Goal: Complete application form: Complete application form

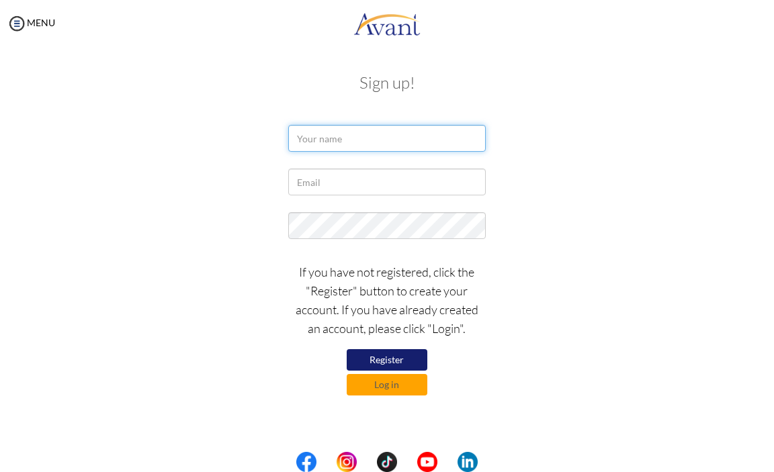
click at [308, 139] on input "text" at bounding box center [386, 138] width 197 height 27
type input "a"
type input "Achom [PERSON_NAME]"
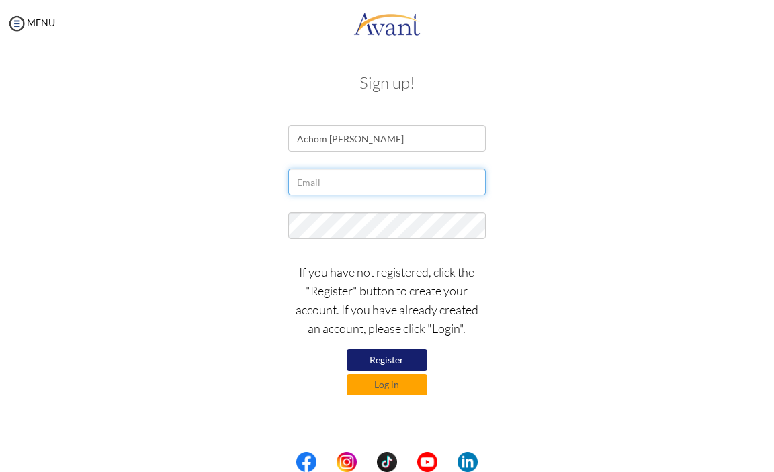
click at [306, 183] on input "text" at bounding box center [386, 182] width 197 height 27
type input "[EMAIL_ADDRESS][DOMAIN_NAME]"
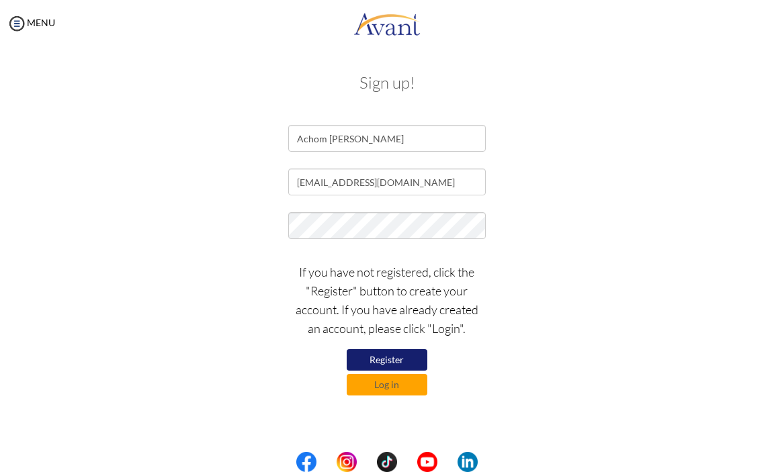
click at [204, 222] on div at bounding box center [387, 229] width 652 height 34
click at [411, 381] on button "Log in" at bounding box center [387, 384] width 81 height 21
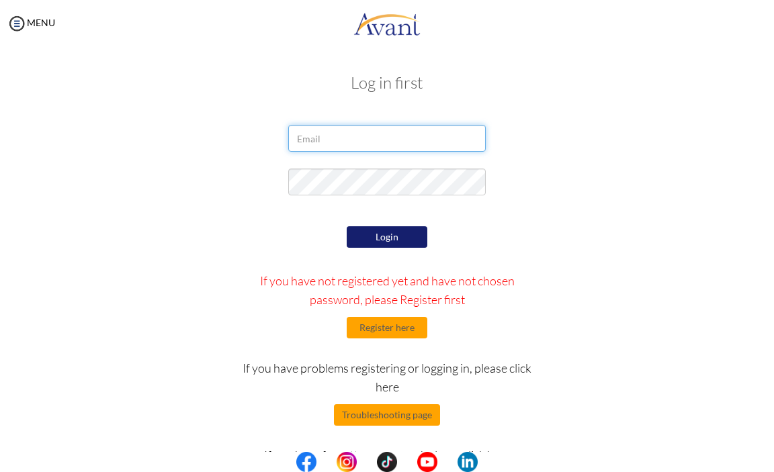
click at [324, 140] on input "email" at bounding box center [386, 138] width 197 height 27
type input "[EMAIL_ADDRESS][DOMAIN_NAME]"
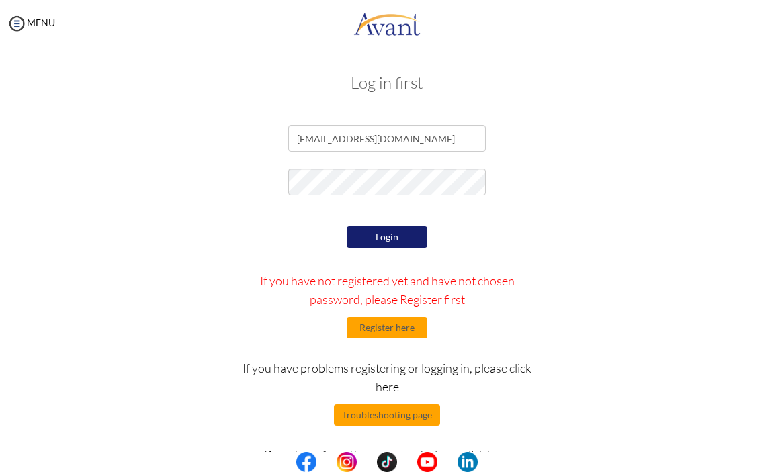
click at [384, 236] on button "Login" at bounding box center [387, 236] width 81 height 21
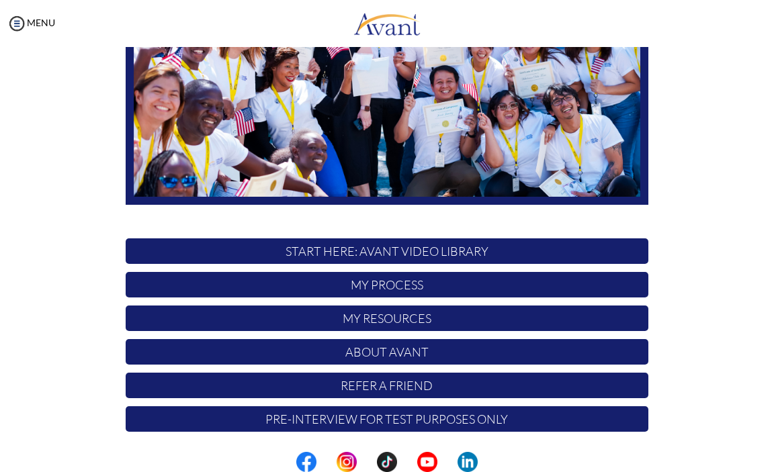
scroll to position [211, 0]
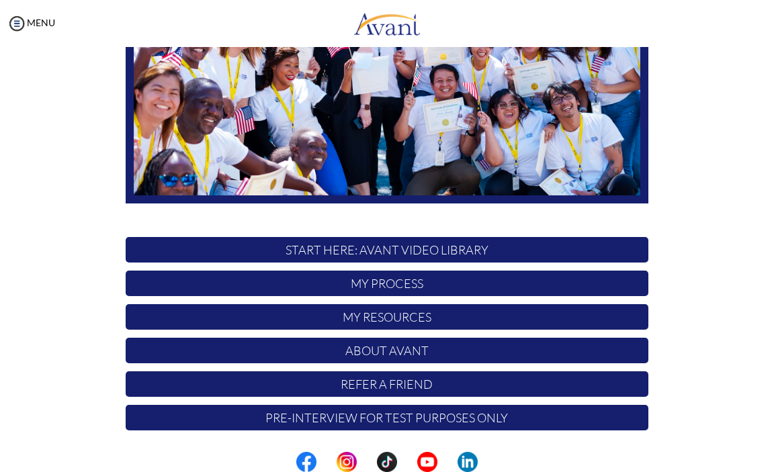
click at [408, 426] on p "Pre-Interview for test purposes only" at bounding box center [387, 418] width 523 height 26
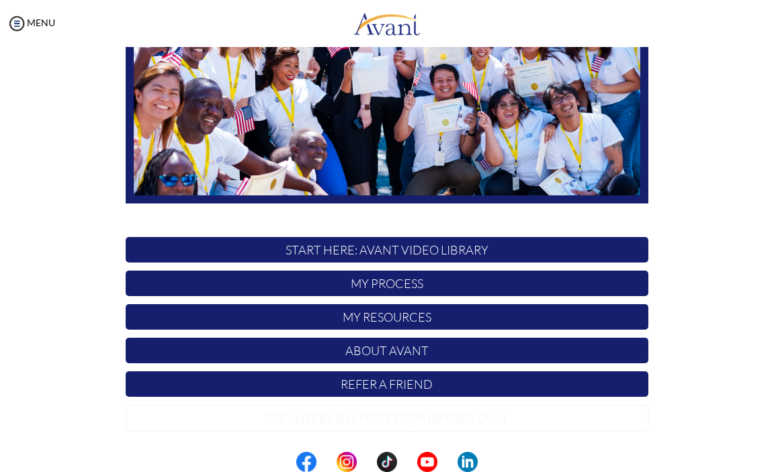
click at [408, 426] on p "Pre-Interview for test purposes only" at bounding box center [387, 418] width 523 height 27
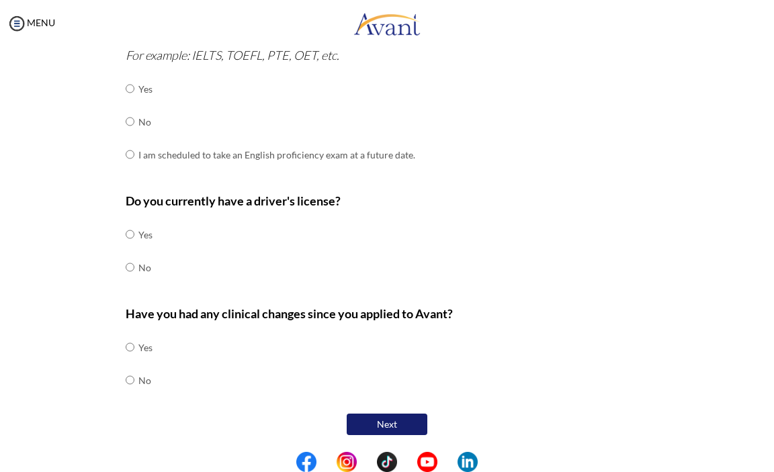
scroll to position [52, 0]
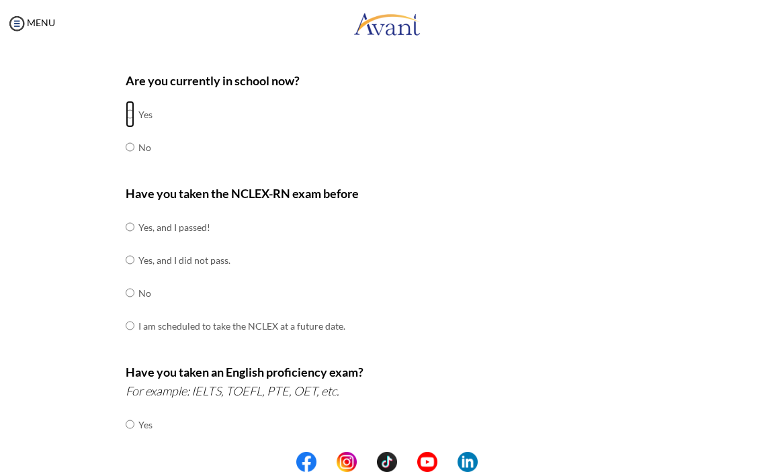
click at [126, 114] on input "radio" at bounding box center [130, 114] width 9 height 27
radio input "true"
click at [126, 226] on input "radio" at bounding box center [130, 227] width 9 height 27
radio input "true"
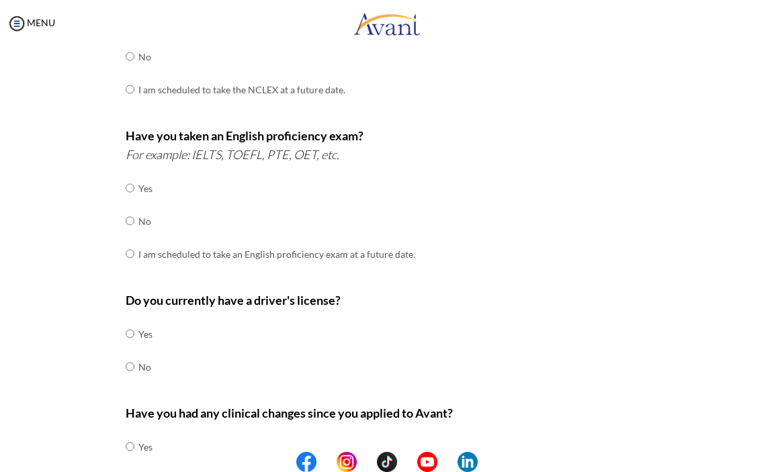
scroll to position [320, 0]
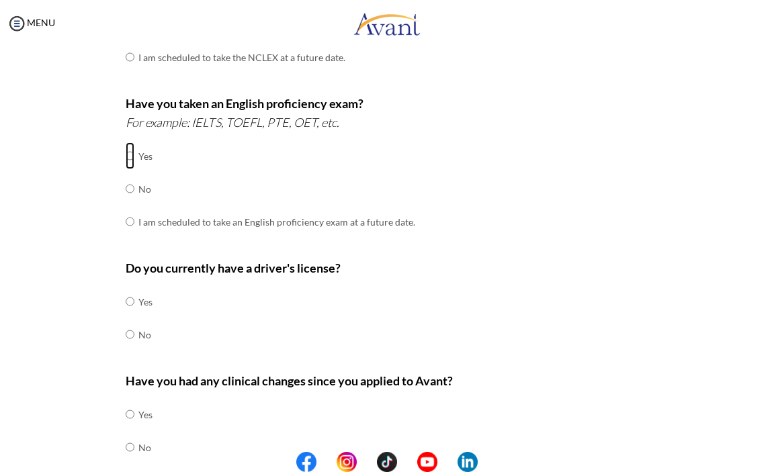
click at [126, 157] on input "radio" at bounding box center [130, 155] width 9 height 27
radio input "true"
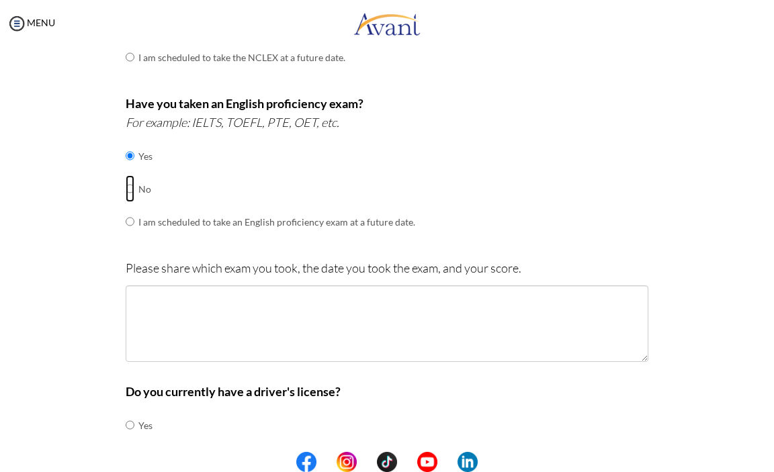
click at [126, 169] on input "radio" at bounding box center [130, 155] width 9 height 27
radio input "true"
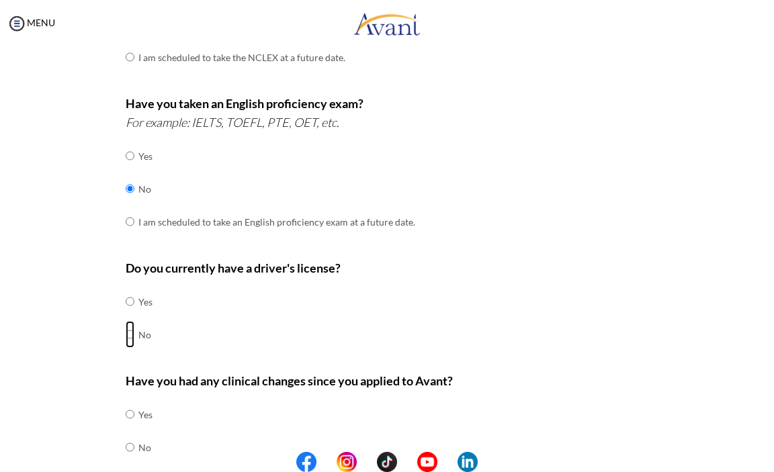
click at [126, 315] on input "radio" at bounding box center [130, 301] width 9 height 27
radio input "true"
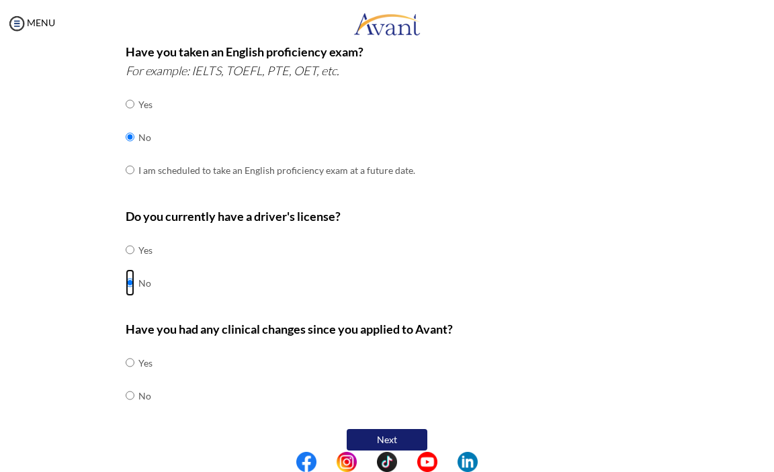
scroll to position [388, 0]
